Goal: Information Seeking & Learning: Find specific fact

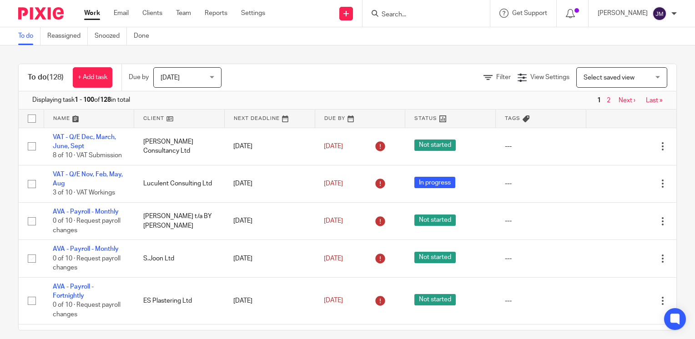
click at [410, 15] on input "Search" at bounding box center [422, 15] width 82 height 8
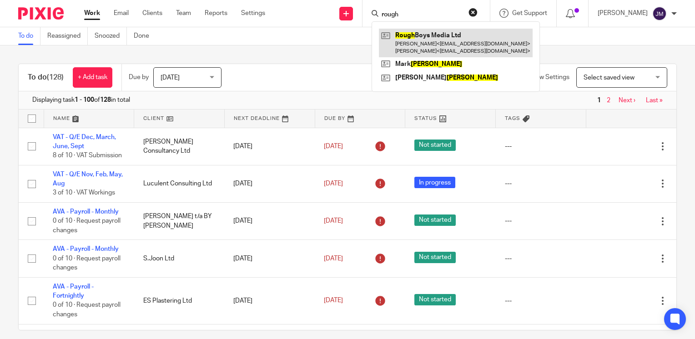
type input "rough"
click at [410, 47] on link at bounding box center [456, 43] width 154 height 28
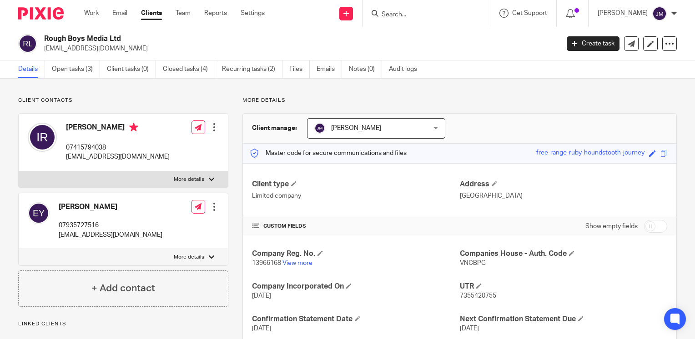
scroll to position [91, 0]
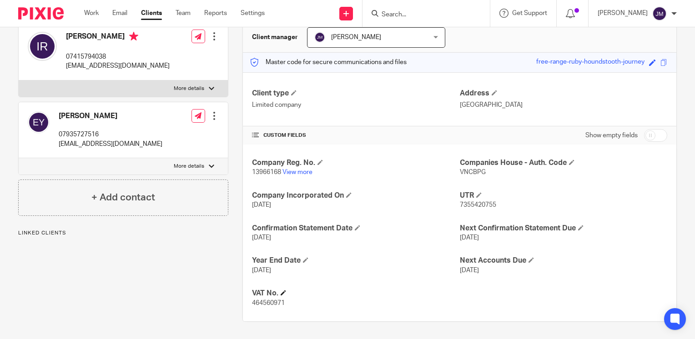
click at [264, 297] on h4 "VAT No." at bounding box center [355, 294] width 207 height 10
click at [262, 303] on span "464560971" at bounding box center [268, 303] width 33 height 6
copy span "464560971"
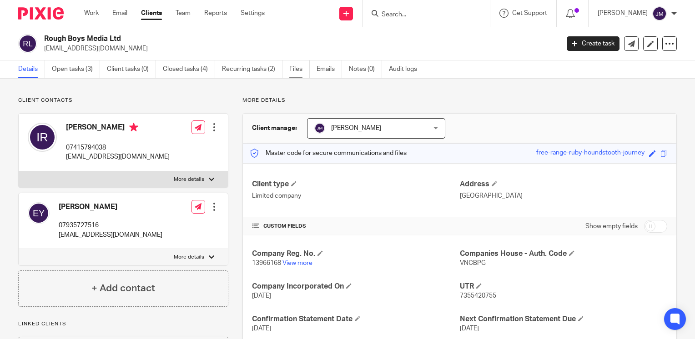
click at [300, 66] on link "Files" at bounding box center [299, 69] width 20 height 18
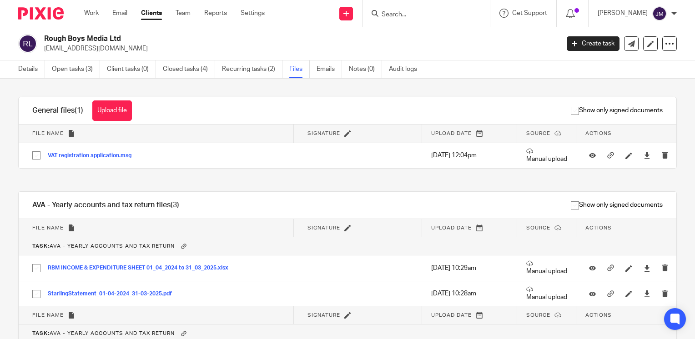
scroll to position [91, 0]
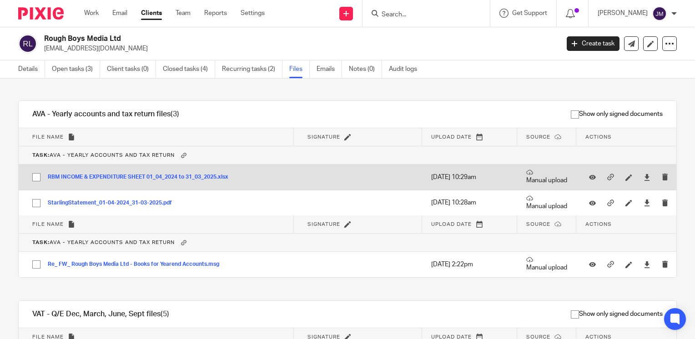
click at [37, 175] on input "checkbox" at bounding box center [36, 177] width 17 height 17
checkbox input "true"
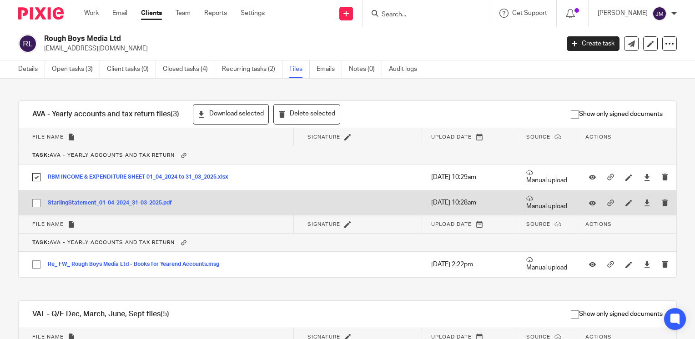
click at [41, 201] on input "checkbox" at bounding box center [36, 203] width 17 height 17
checkbox input "true"
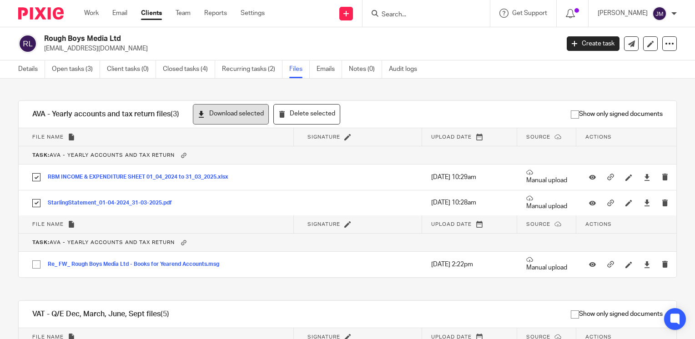
click at [234, 121] on button "Download selected" at bounding box center [231, 114] width 76 height 20
click at [235, 113] on button "Download selected" at bounding box center [231, 114] width 76 height 20
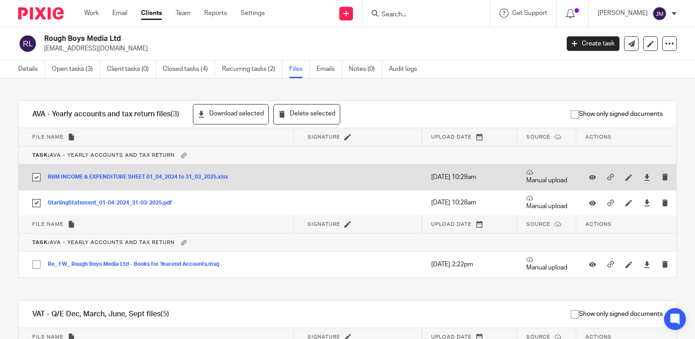
click at [38, 177] on input "checkbox" at bounding box center [36, 177] width 17 height 17
checkbox input "false"
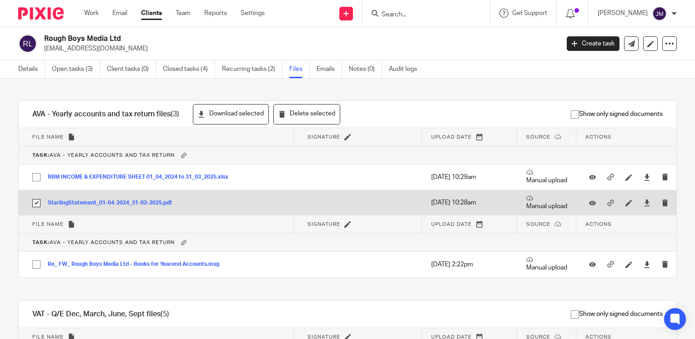
click at [38, 200] on input "checkbox" at bounding box center [36, 203] width 17 height 17
checkbox input "false"
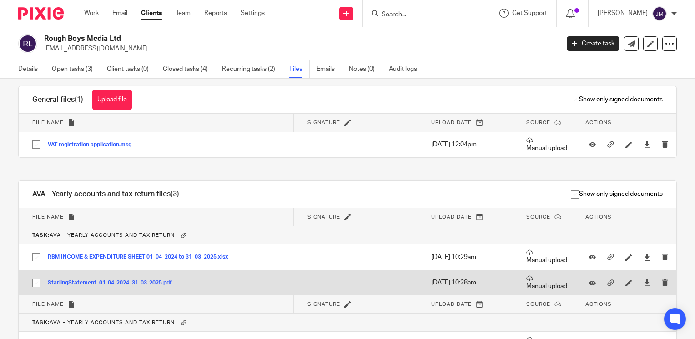
scroll to position [0, 0]
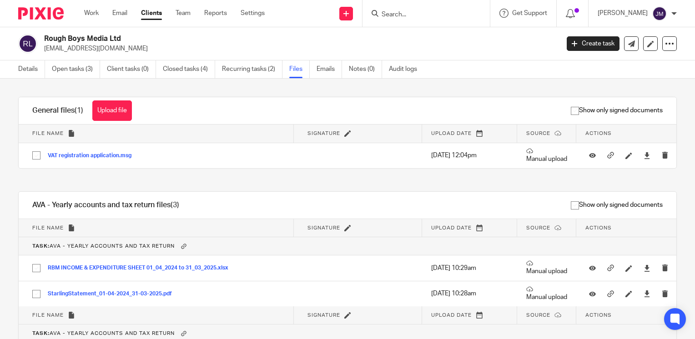
click at [412, 15] on input "Search" at bounding box center [422, 15] width 82 height 8
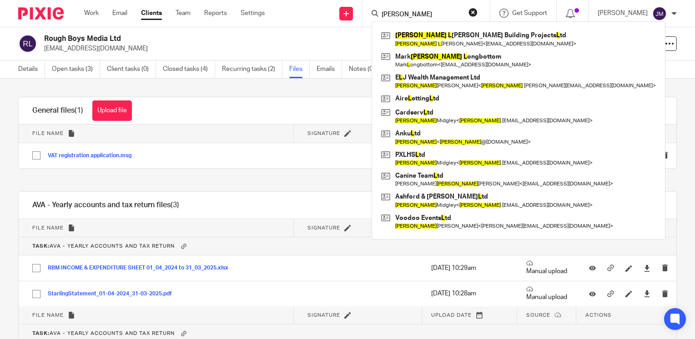
type input "davide l"
click at [423, 27] on div "Davide L aurella Building Projects L td Davide L aurella < dlaurella@hotmail.co…" at bounding box center [519, 130] width 294 height 218
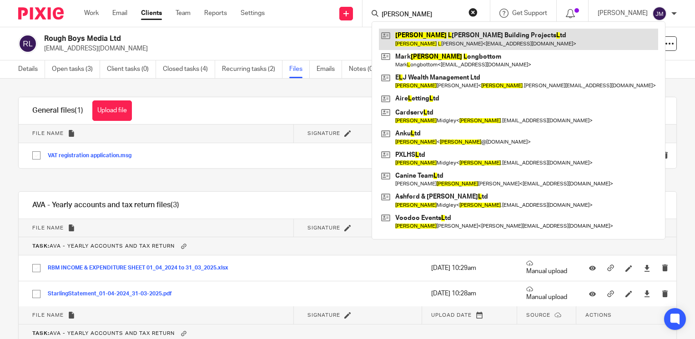
click at [427, 32] on link at bounding box center [518, 39] width 279 height 21
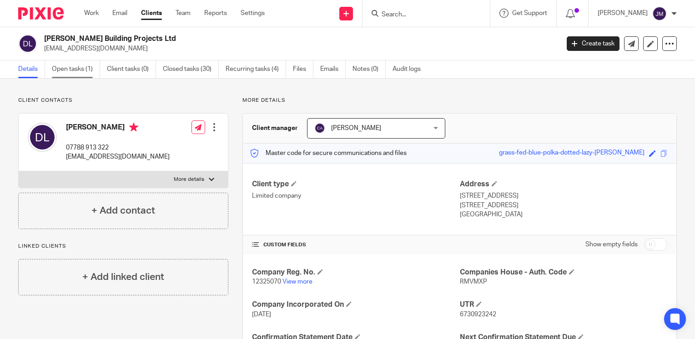
click at [64, 70] on link "Open tasks (1)" at bounding box center [76, 69] width 48 height 18
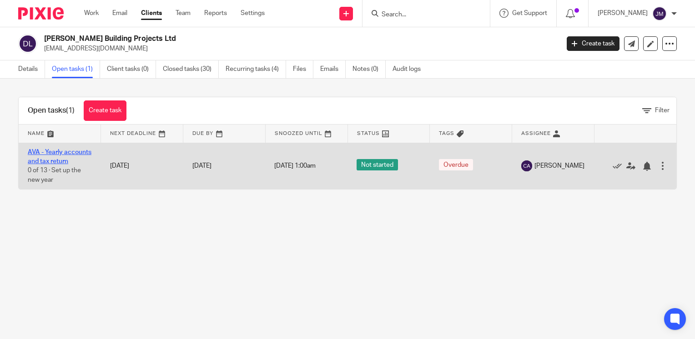
click at [39, 163] on link "AVA - Yearly accounts and tax return" at bounding box center [60, 156] width 64 height 15
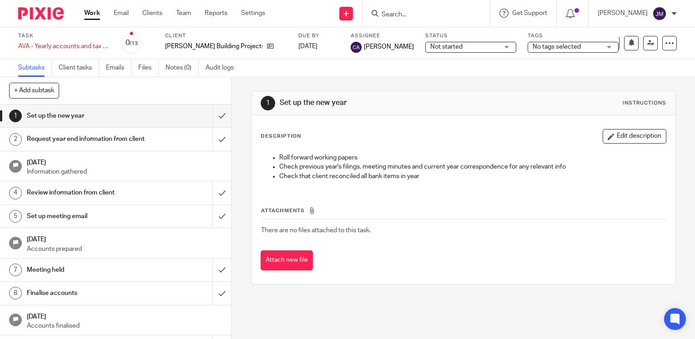
click at [137, 75] on ul "Subtasks Client tasks Emails Files Notes (0) Audit logs" at bounding box center [132, 68] width 229 height 18
click at [141, 72] on link "Files" at bounding box center [148, 68] width 20 height 18
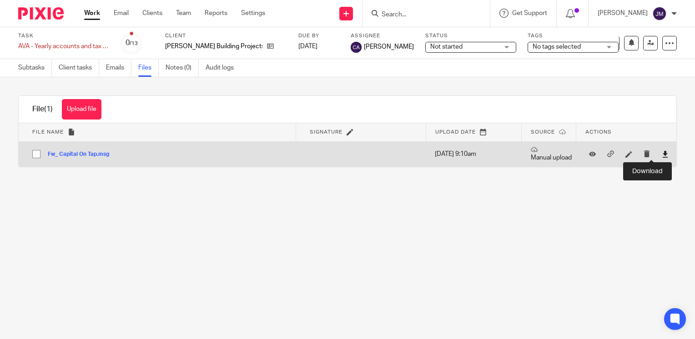
click at [662, 152] on icon at bounding box center [665, 154] width 7 height 7
click at [658, 153] on div at bounding box center [665, 154] width 14 height 14
click at [662, 154] on icon at bounding box center [665, 154] width 7 height 7
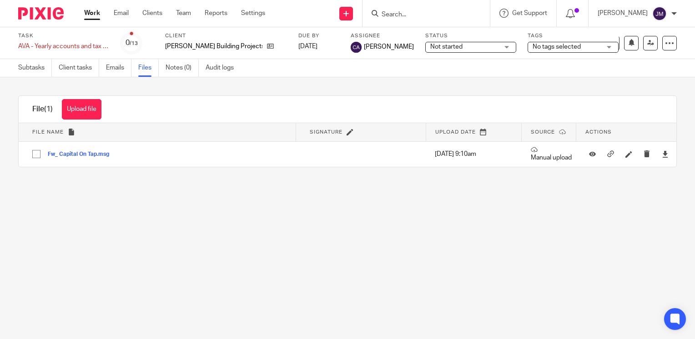
click at [378, 221] on main "Task AVA - Yearly accounts and tax return Save AVA - Yearly accounts and tax re…" at bounding box center [347, 169] width 695 height 339
click at [455, 23] on div at bounding box center [426, 13] width 127 height 27
click at [451, 15] on input "Search" at bounding box center [422, 15] width 82 height 8
click at [421, 15] on input "Search" at bounding box center [422, 15] width 82 height 8
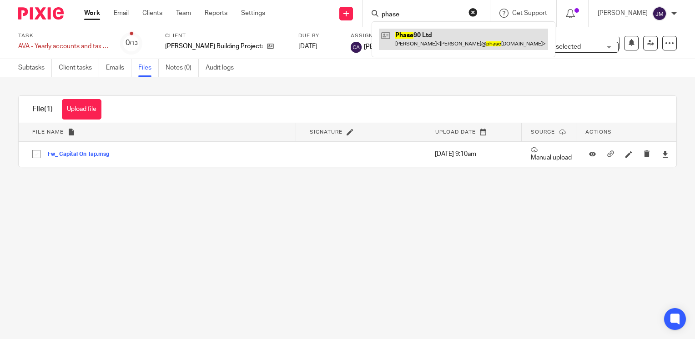
type input "phase"
click at [443, 40] on link at bounding box center [463, 39] width 169 height 21
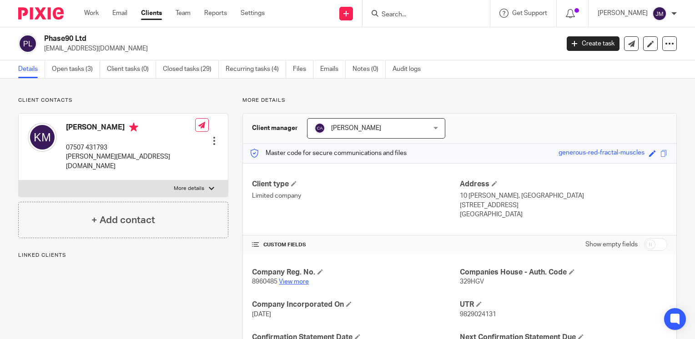
click at [296, 281] on link "View more" at bounding box center [294, 282] width 30 height 6
